Goal: Task Accomplishment & Management: Use online tool/utility

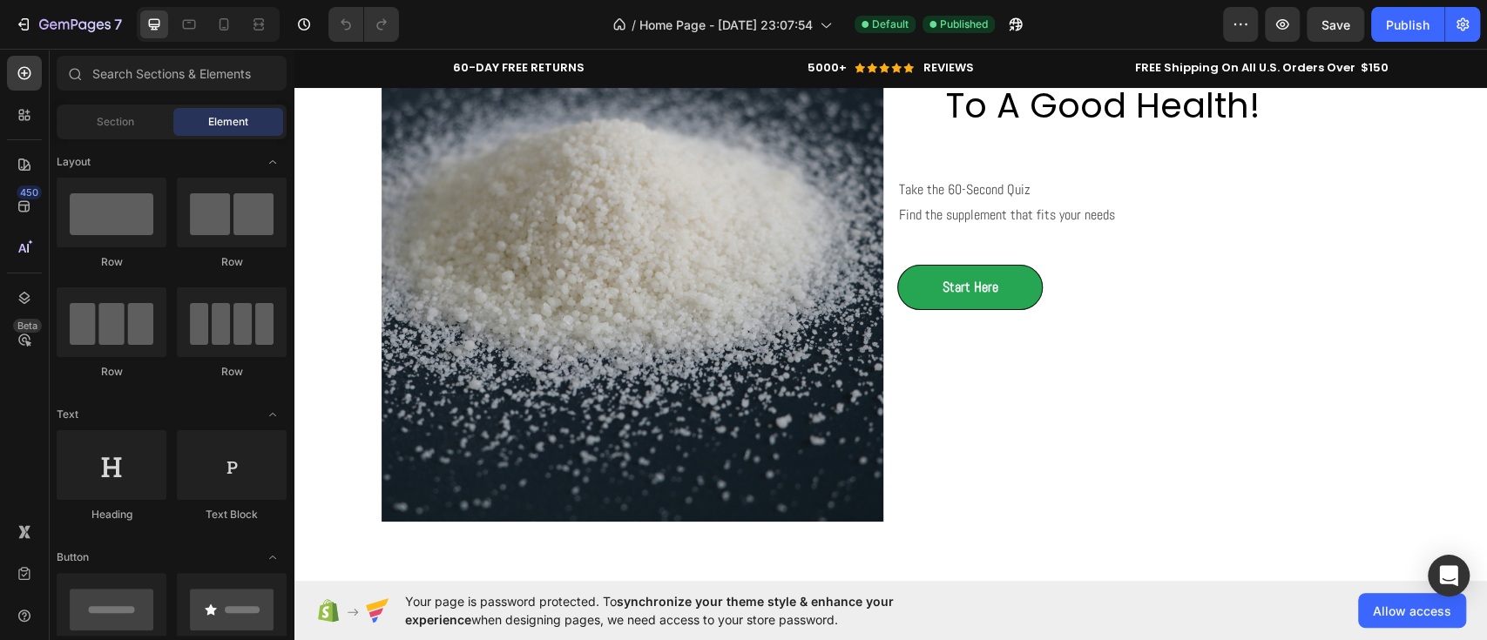
scroll to position [3918, 0]
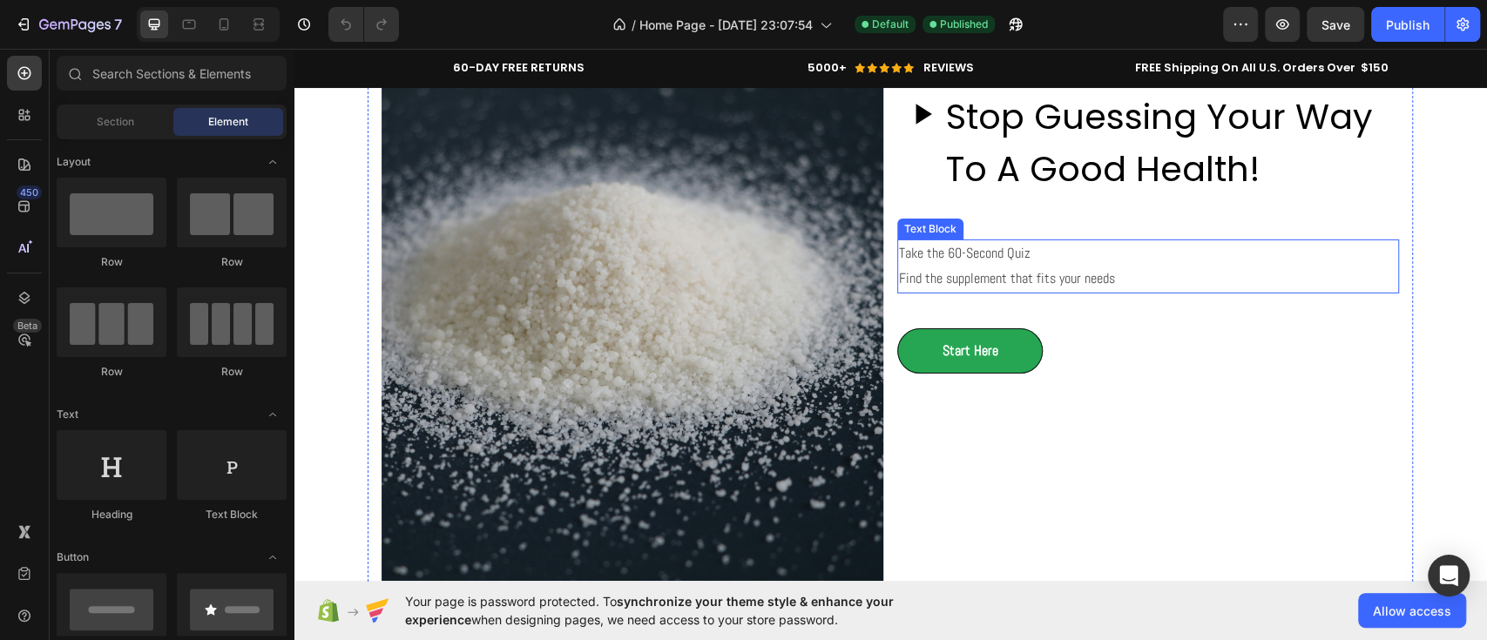
click at [963, 247] on p "Take the 60-Second Quiz" at bounding box center [1148, 253] width 498 height 25
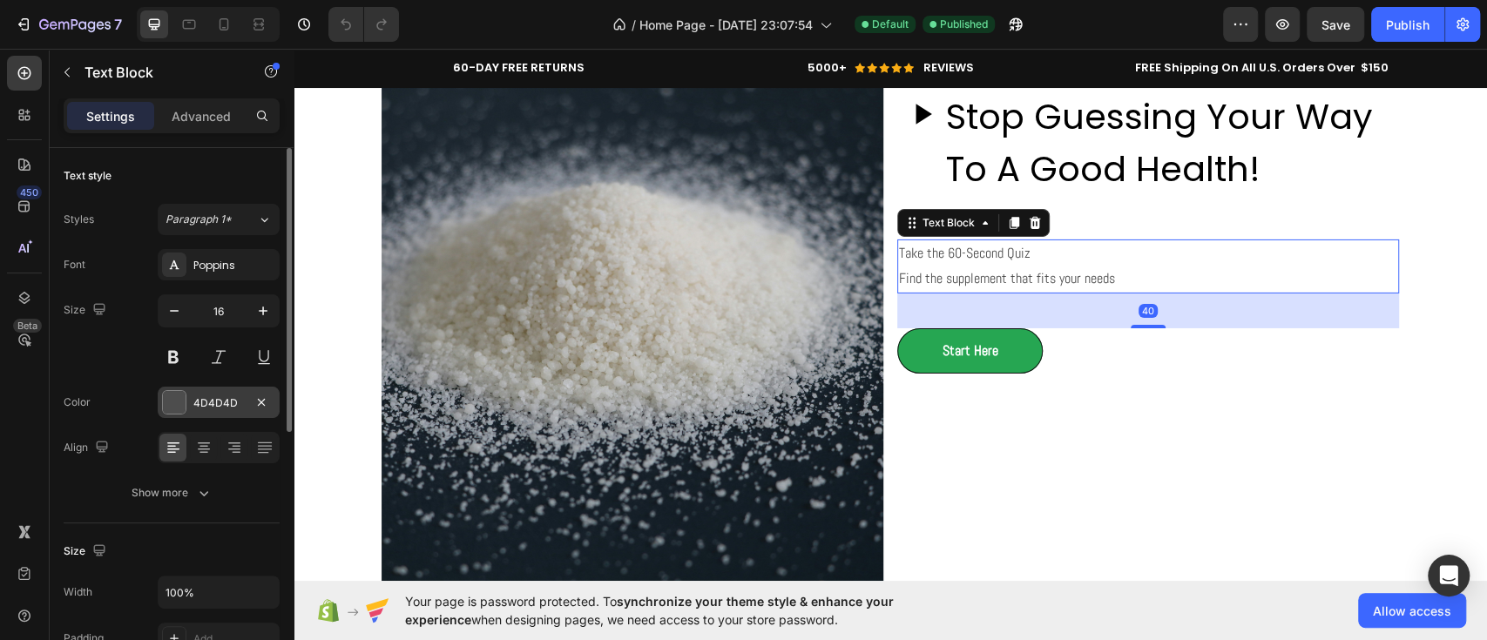
click at [177, 395] on div at bounding box center [174, 402] width 23 height 23
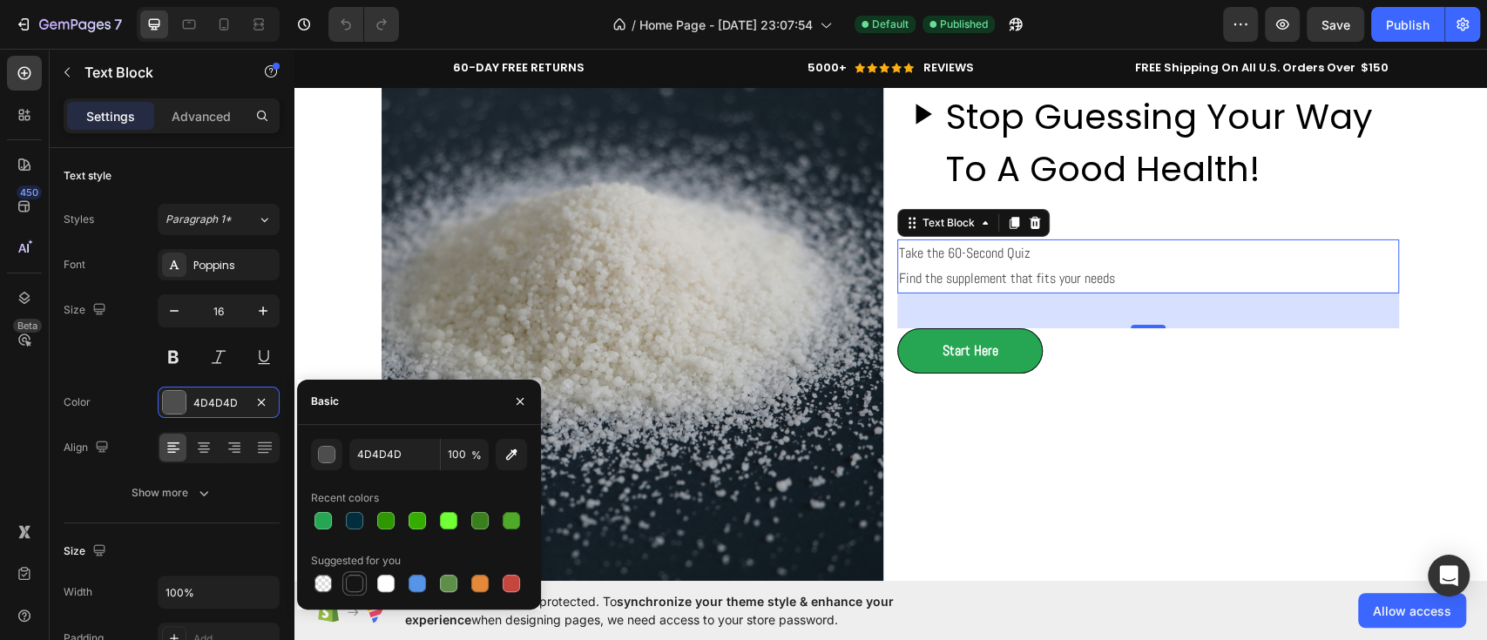
click at [355, 583] on div at bounding box center [354, 583] width 17 height 17
type input "151515"
click at [1039, 441] on div "Stop Guessing Your Way To A Good Health! Custom Code Take the 60-Second Quiz Fi…" at bounding box center [1148, 335] width 502 height 502
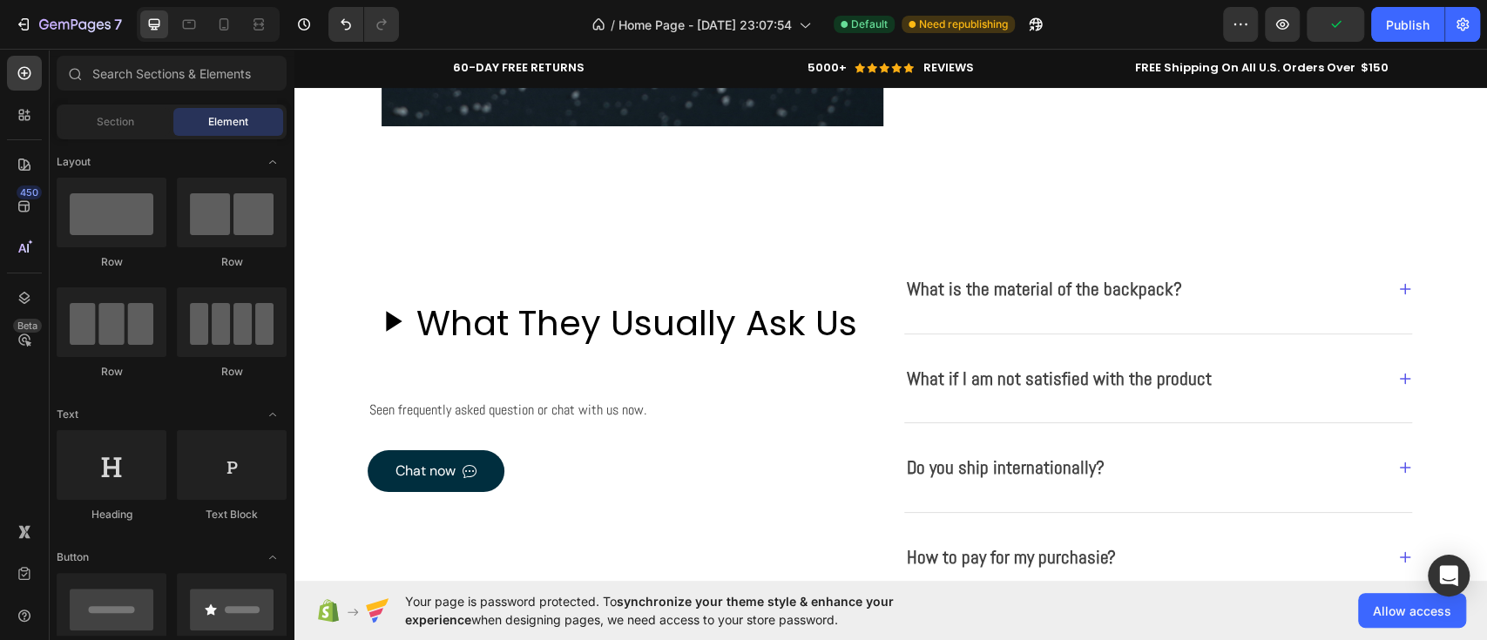
scroll to position [4369, 0]
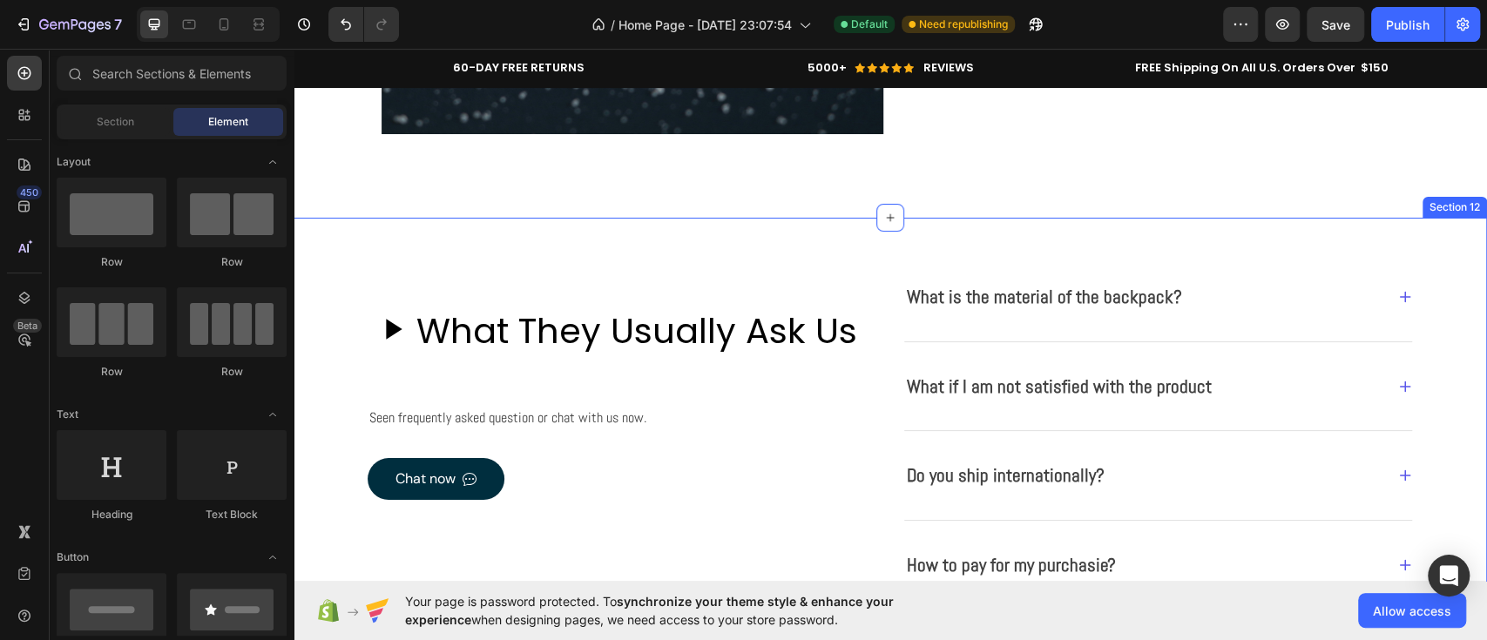
click at [1438, 206] on div "Section 12" at bounding box center [1455, 208] width 58 height 16
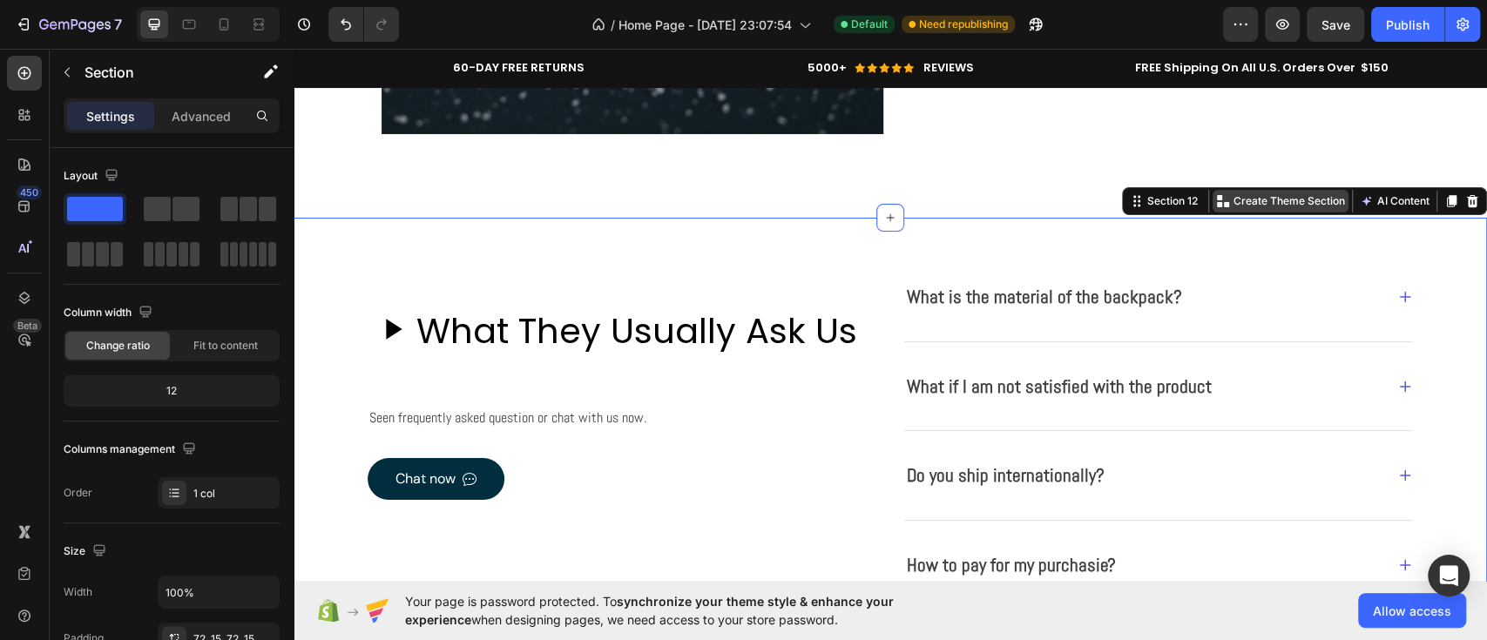
click at [1284, 205] on p "Create Theme Section" at bounding box center [1290, 201] width 112 height 16
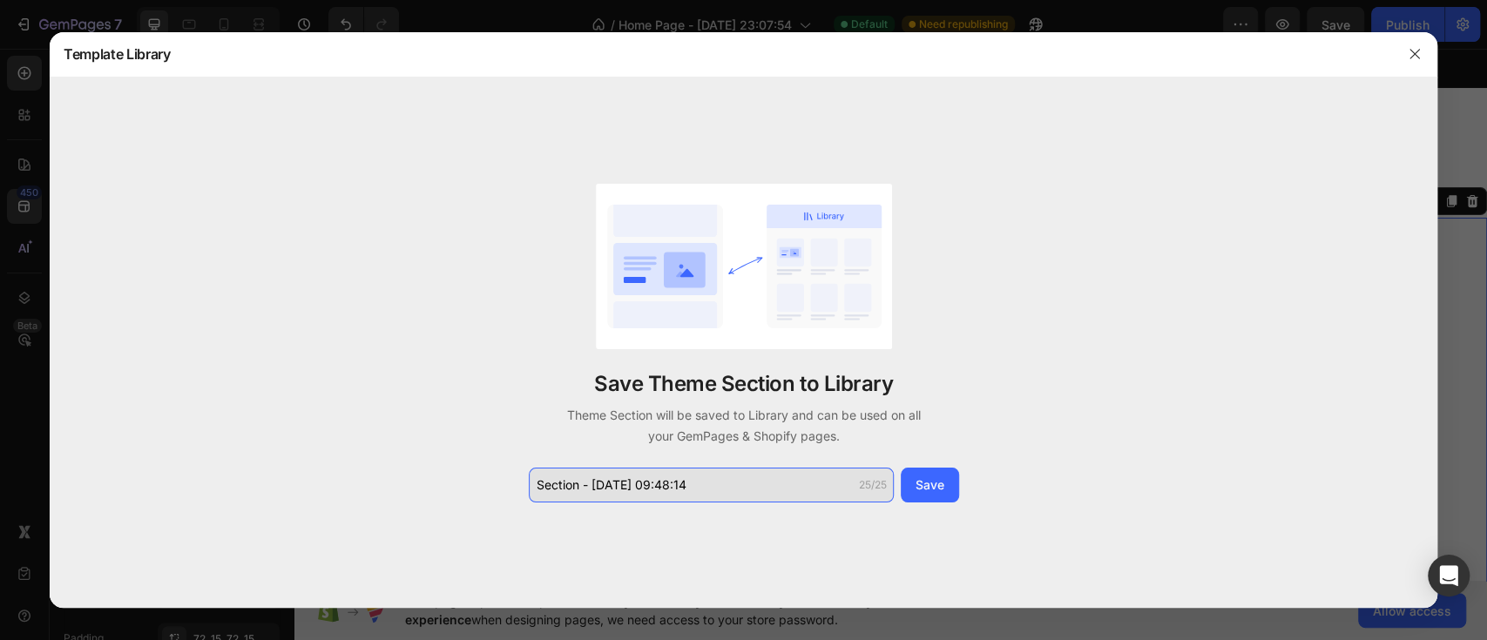
click at [749, 496] on input "Section - Sep 27 09:48:14" at bounding box center [711, 485] width 365 height 35
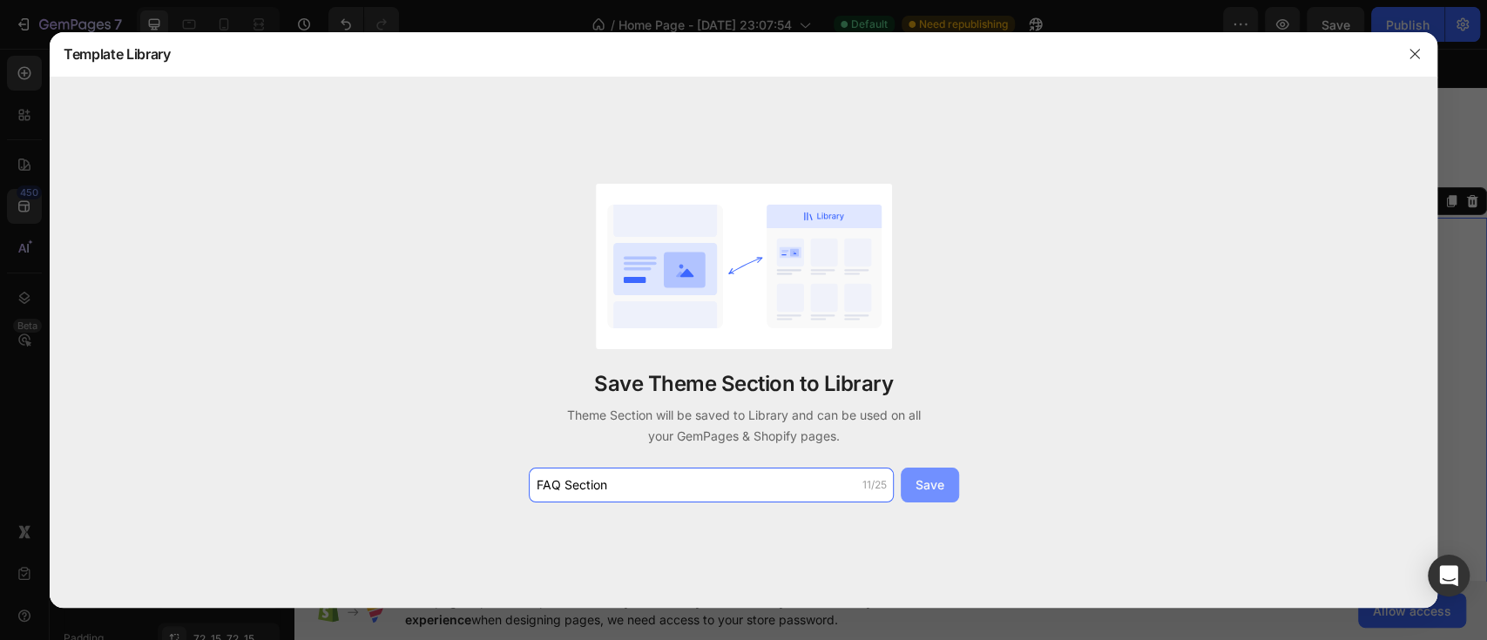
type input "FAQ Section"
click at [939, 490] on div "Save" at bounding box center [930, 485] width 29 height 18
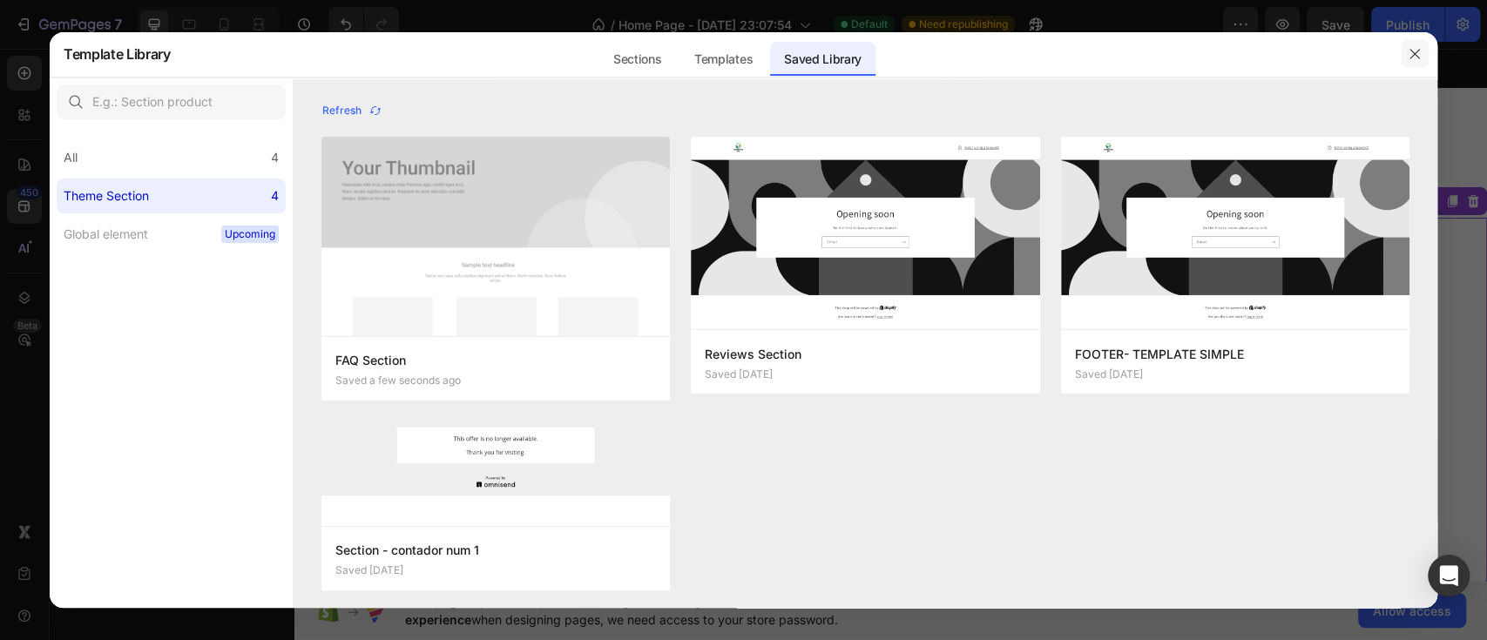
drag, startPoint x: 1424, startPoint y: 63, endPoint x: 1417, endPoint y: 52, distance: 12.6
click at [1417, 52] on icon "button" at bounding box center [1415, 54] width 14 height 14
click at [1417, 52] on div "60-DAY FREE RETURNS Heading Row 5000+ Heading Icon Icon Icon Icon Icon Icon Lis…" at bounding box center [891, 68] width 1194 height 39
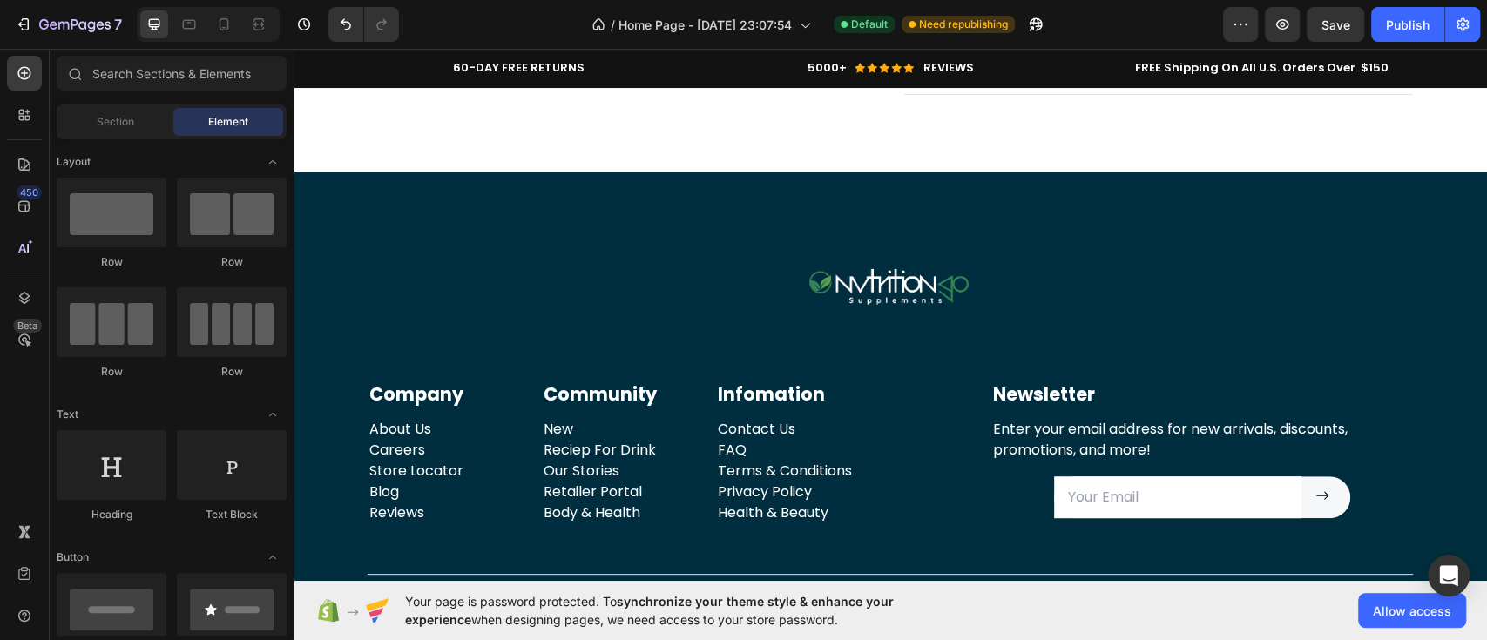
scroll to position [5046, 0]
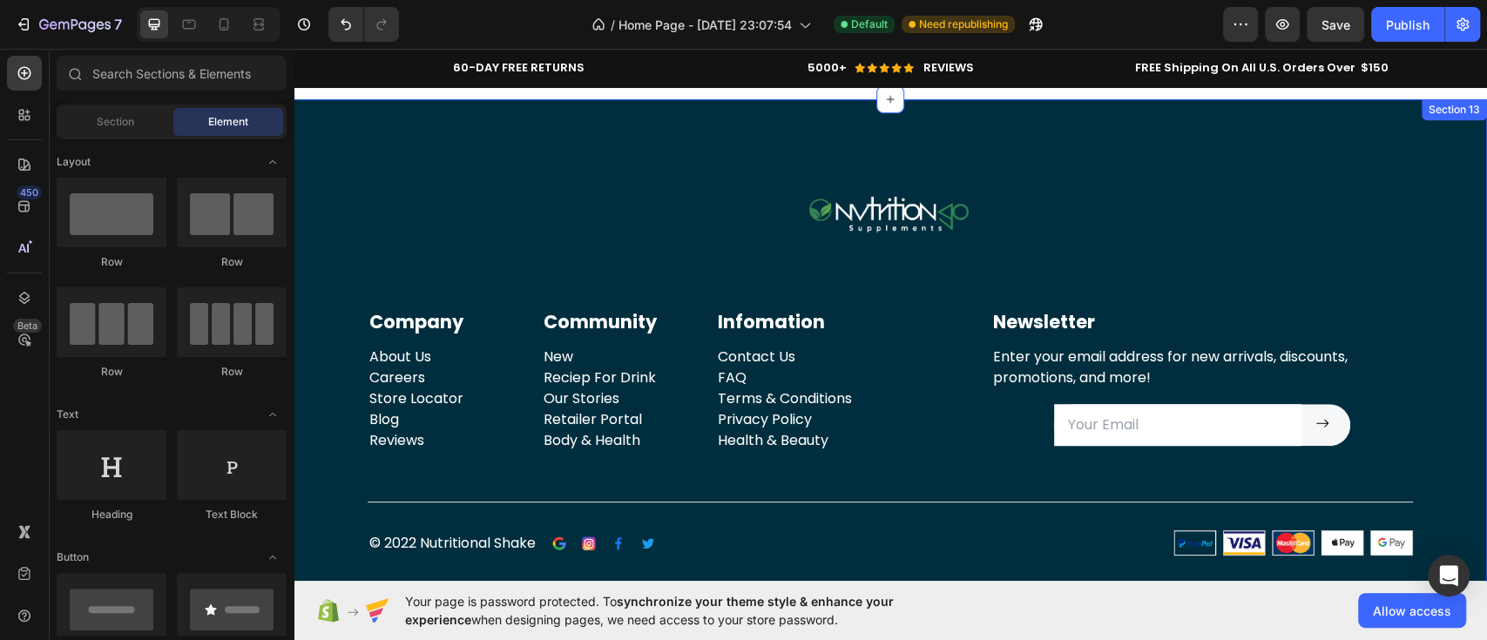
click at [1442, 364] on div "Image Row Company Text block About Us Careers Store Locator Blog Reviews Text b…" at bounding box center [890, 359] width 1167 height 394
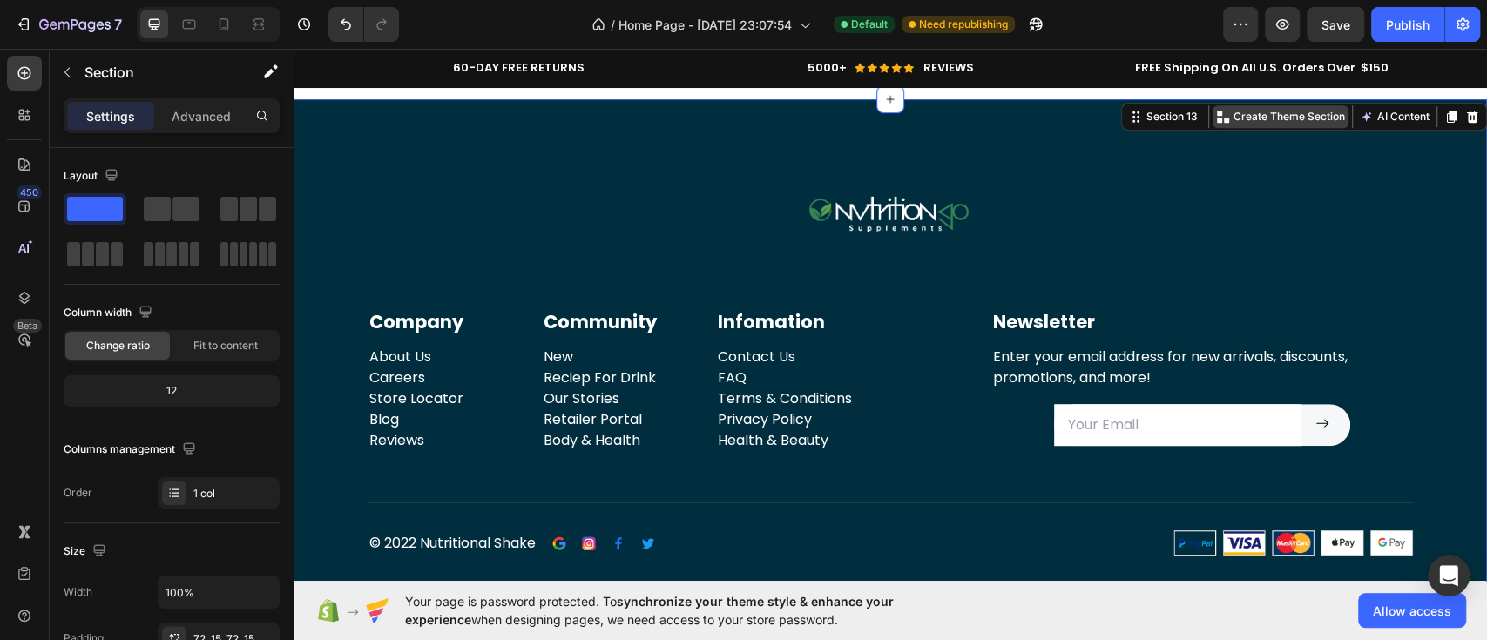
click at [1256, 109] on p "Create Theme Section" at bounding box center [1290, 117] width 112 height 16
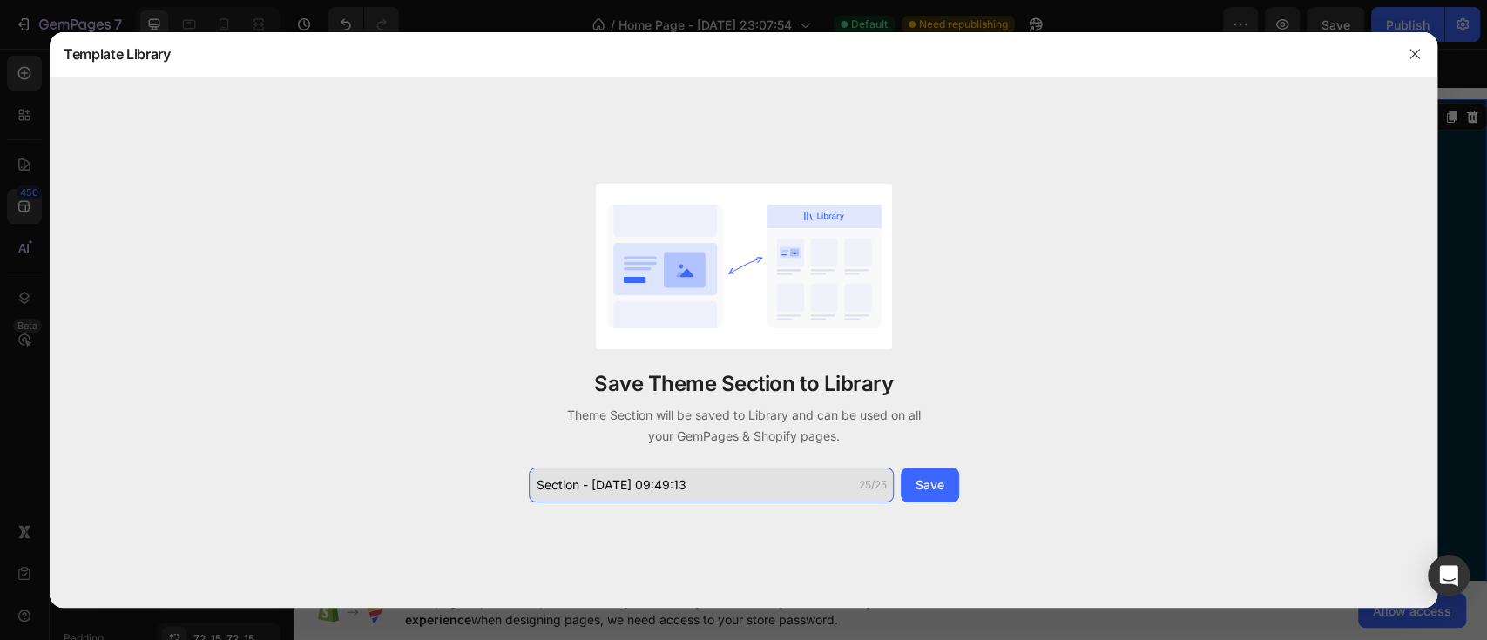
click at [729, 484] on input "Section - Sep 27 09:49:13" at bounding box center [711, 485] width 365 height 35
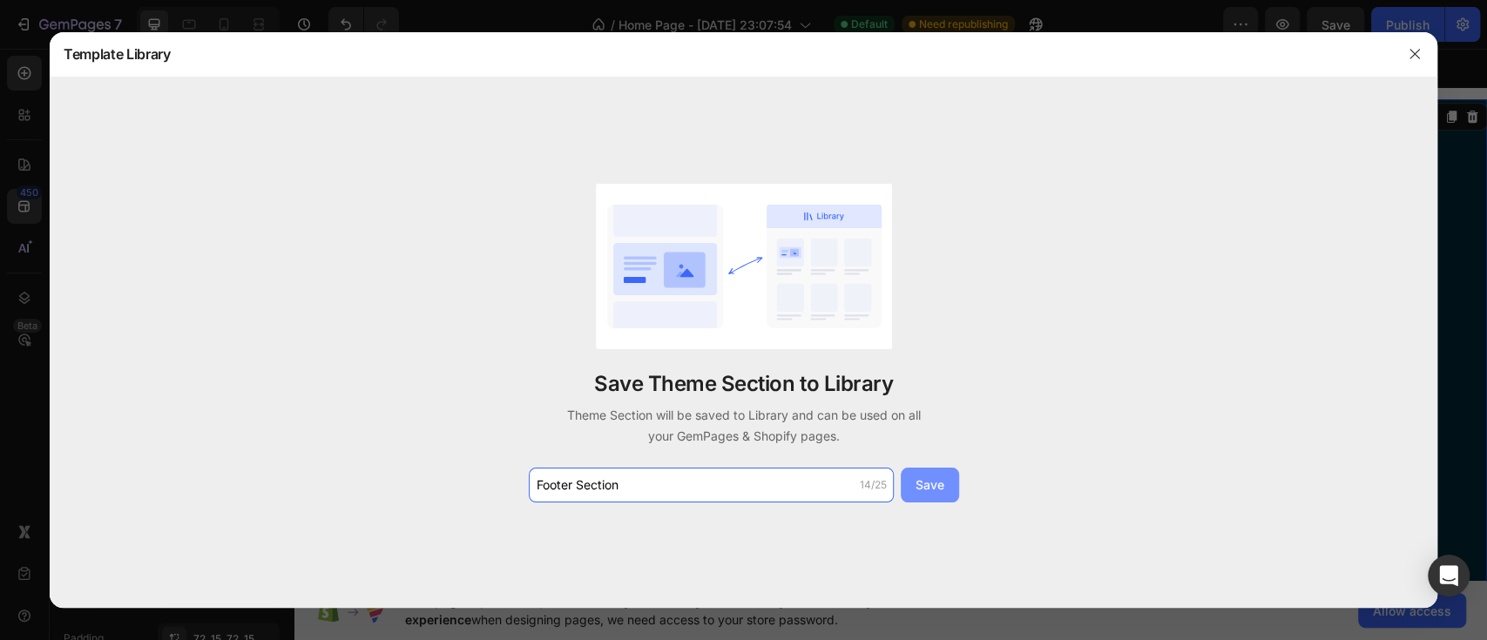
type input "Footer Section"
click at [942, 495] on button "Save" at bounding box center [930, 485] width 58 height 35
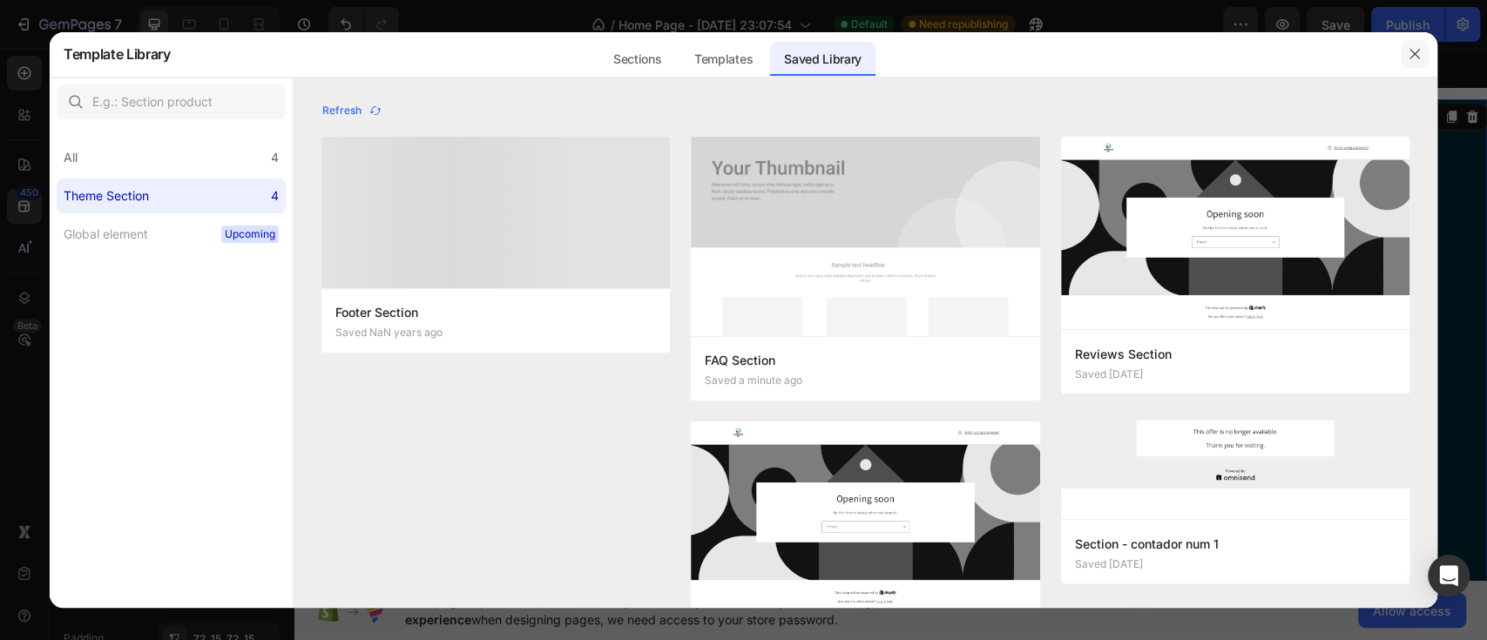
click at [1411, 52] on icon "button" at bounding box center [1415, 54] width 14 height 14
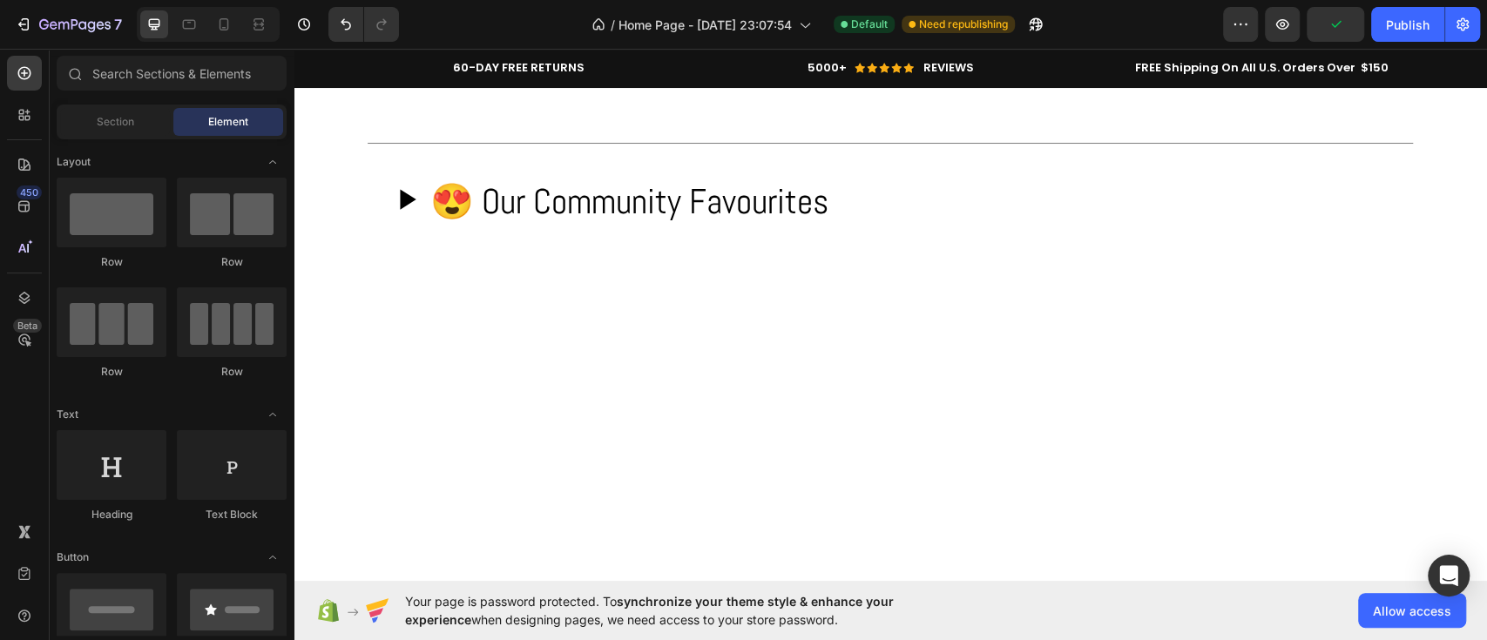
scroll to position [0, 0]
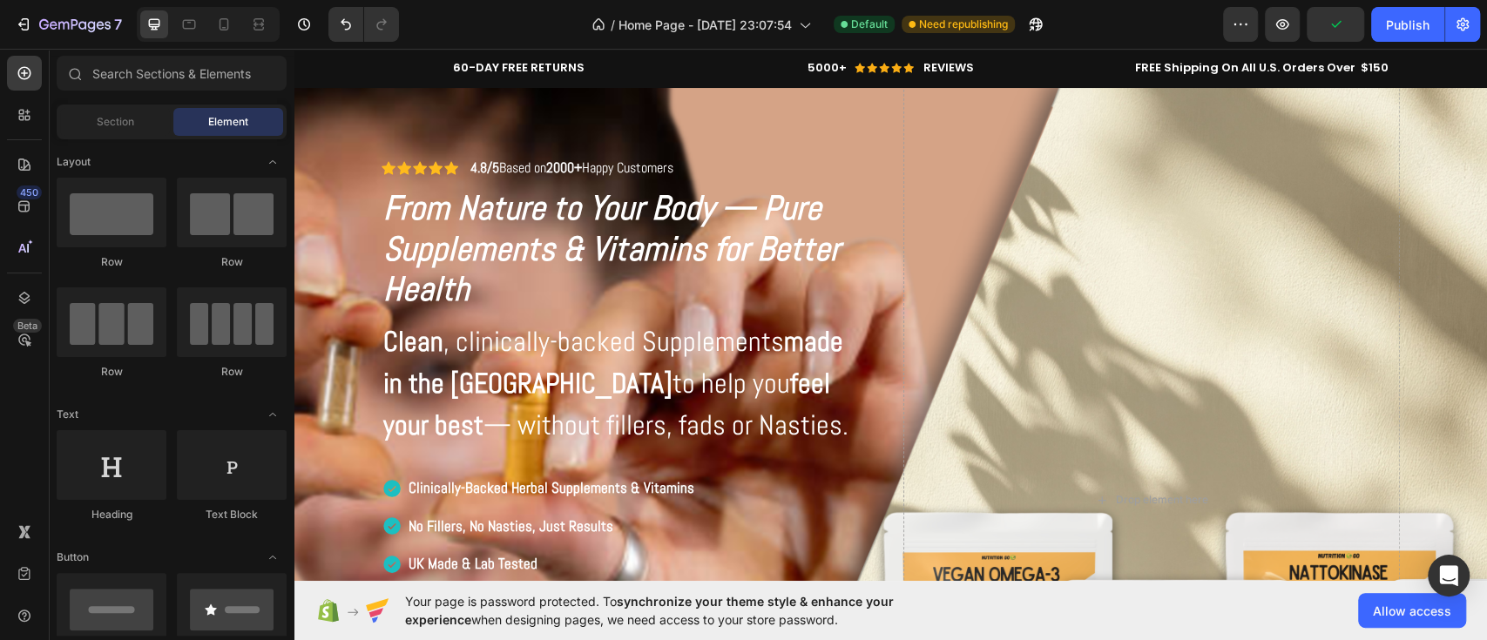
drag, startPoint x: 1474, startPoint y: 518, endPoint x: 1762, endPoint y: 85, distance: 519.8
drag, startPoint x: 1478, startPoint y: 91, endPoint x: 1771, endPoint y: 95, distance: 293.6
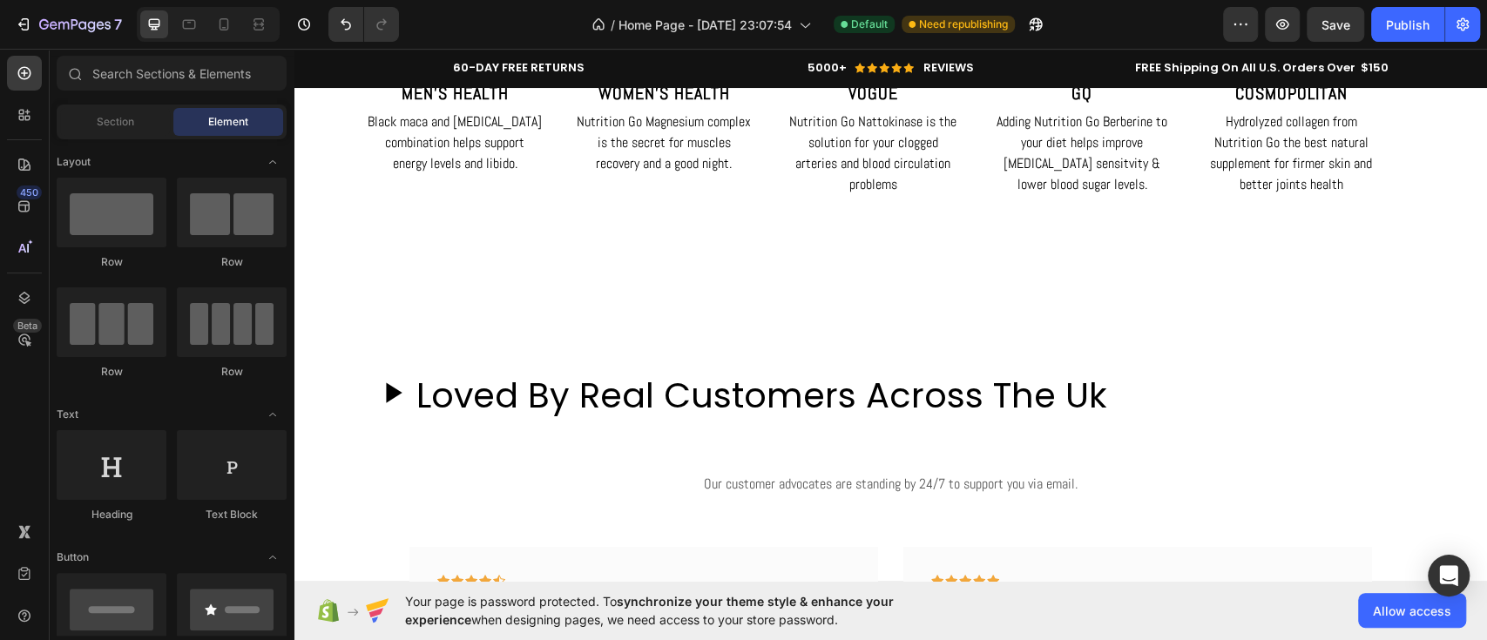
scroll to position [3244, 0]
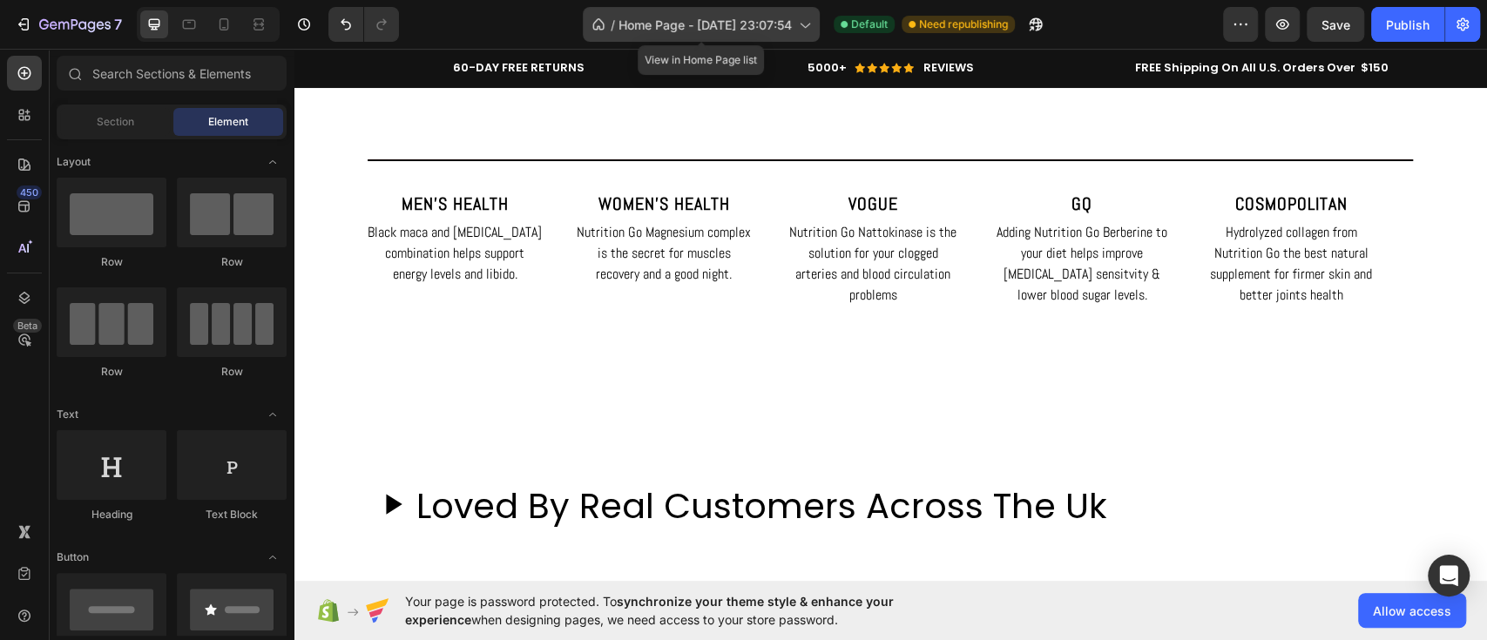
click at [590, 28] on icon at bounding box center [598, 24] width 17 height 17
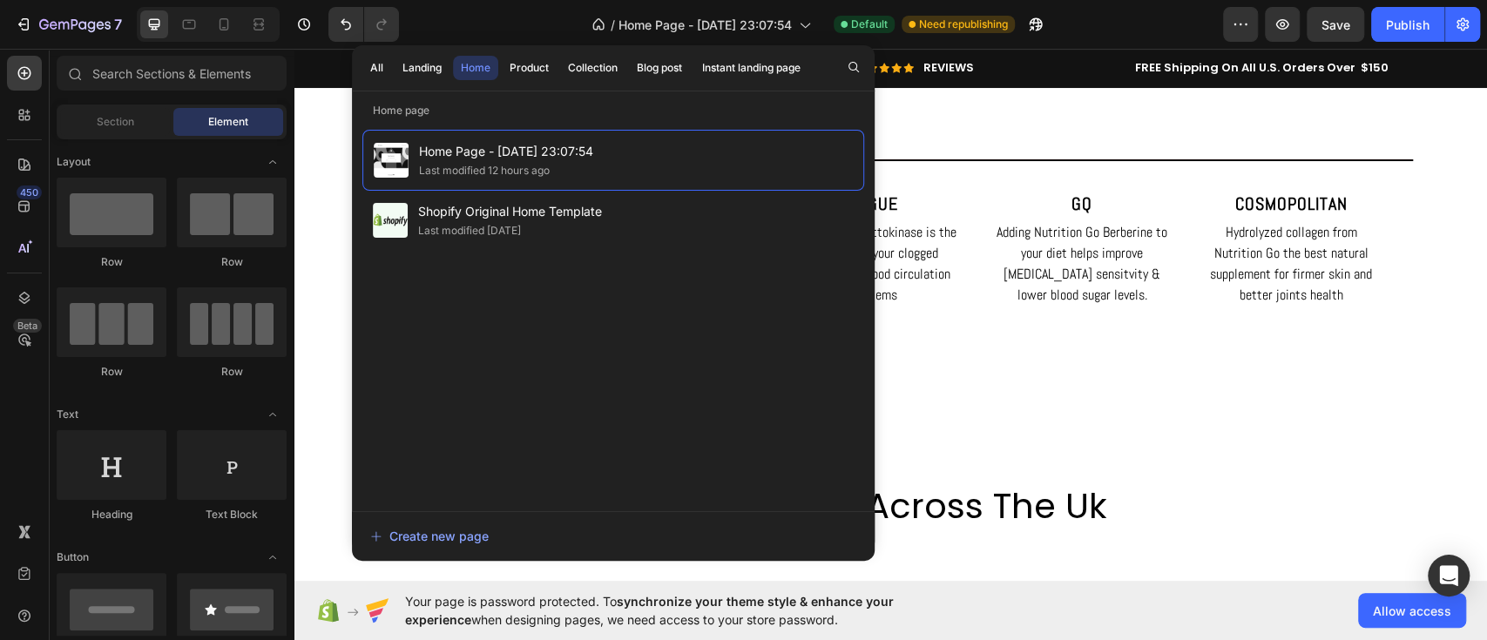
drag, startPoint x: 379, startPoint y: 68, endPoint x: 518, endPoint y: 331, distance: 297.8
click at [518, 331] on div "All Landing Home Product Collection Blog post Instant landing page Home page Ho…" at bounding box center [613, 298] width 523 height 507
click at [389, 529] on div "Create new page" at bounding box center [429, 536] width 118 height 18
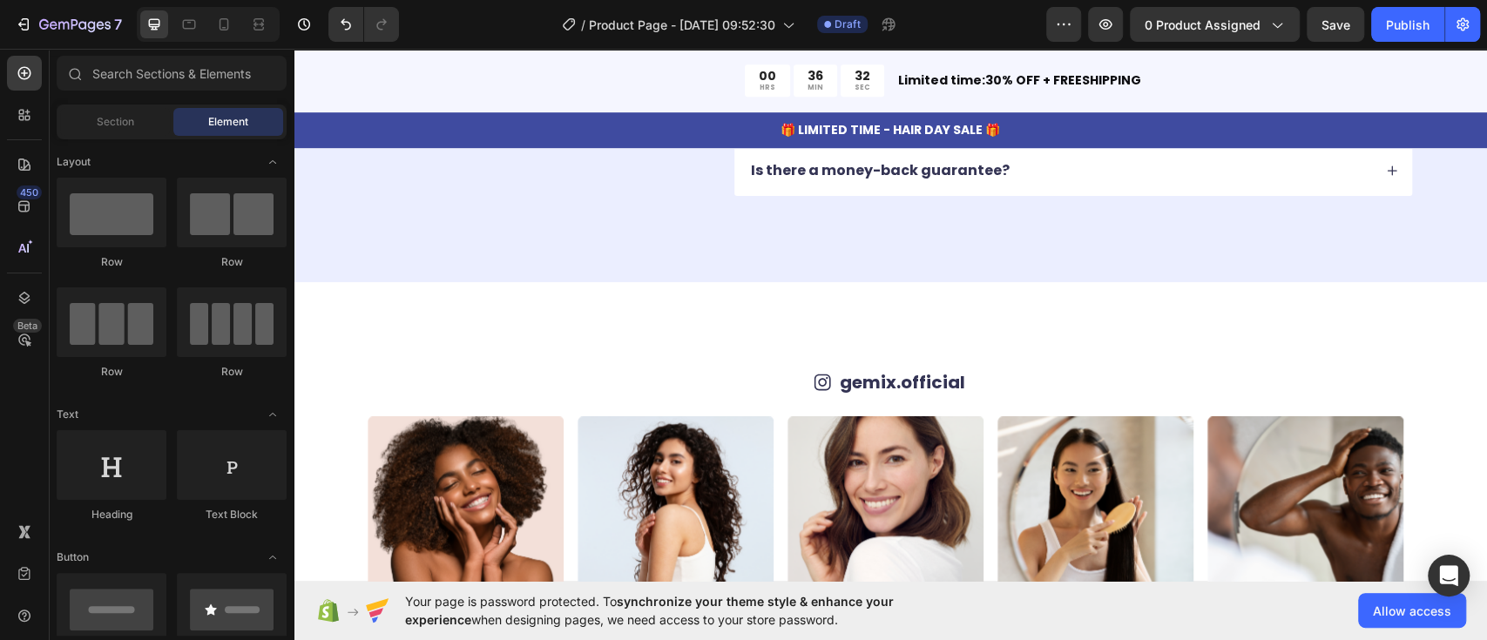
scroll to position [5148, 0]
